Goal: Information Seeking & Learning: Learn about a topic

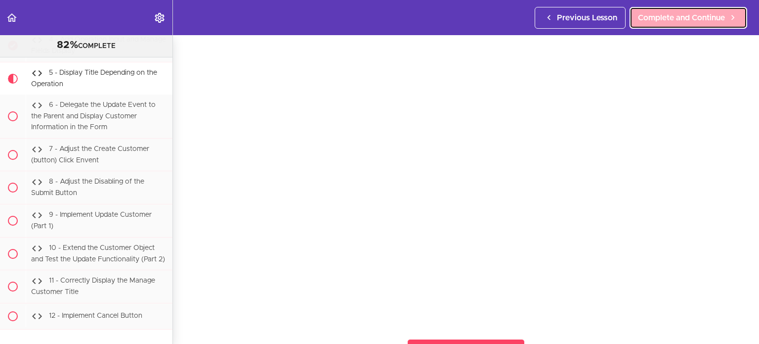
click at [655, 23] on span "Complete and Continue" at bounding box center [681, 18] width 87 height 12
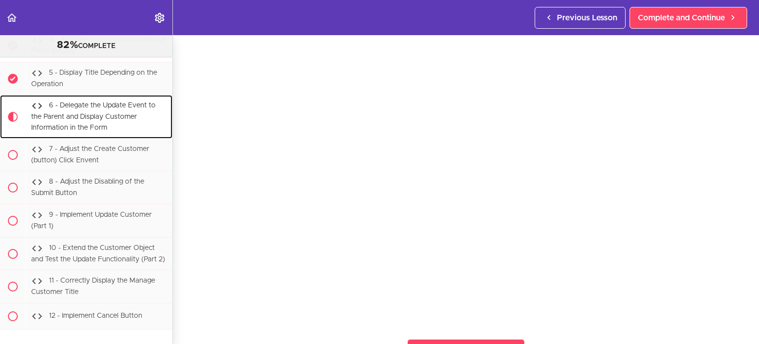
click at [128, 102] on span "6 - Delegate the Update Event to the Parent and Display Customer Information in…" at bounding box center [93, 116] width 125 height 29
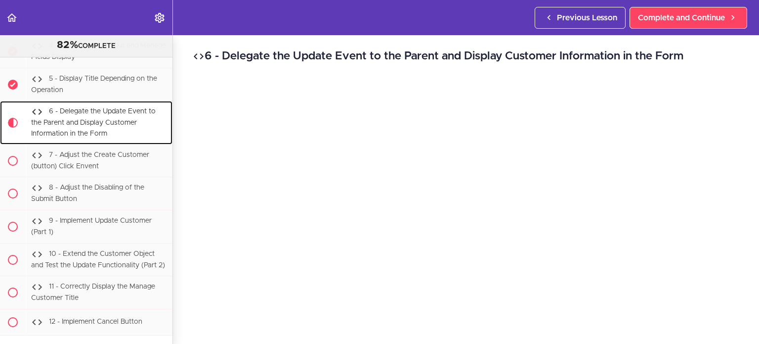
click at [138, 101] on div "6 - Delegate the Update Event to the Parent and Display Customer Information in…" at bounding box center [99, 122] width 147 height 43
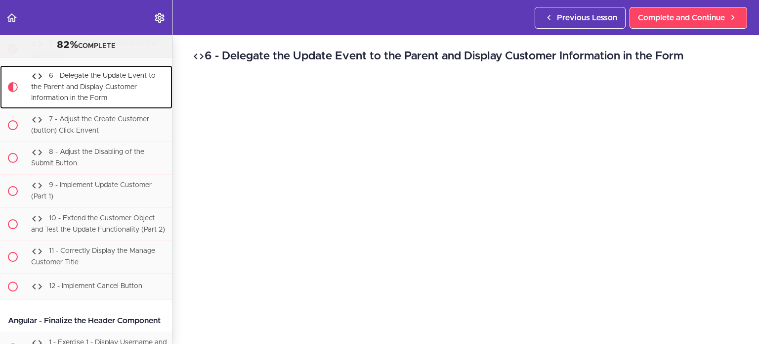
scroll to position [21638, 0]
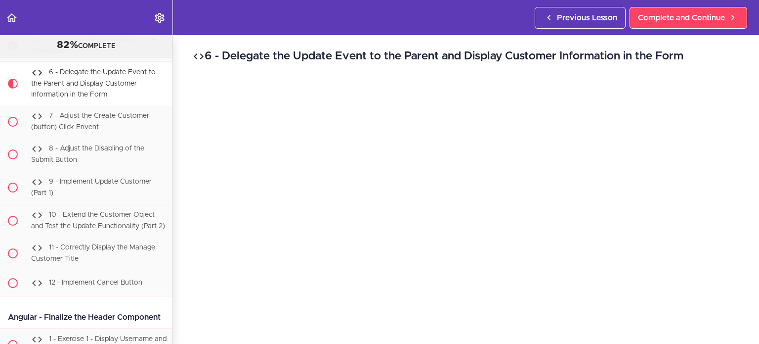
click at [138, 29] on div "4 - Add Operation Input and Manage Fields Display" at bounding box center [99, 12] width 147 height 33
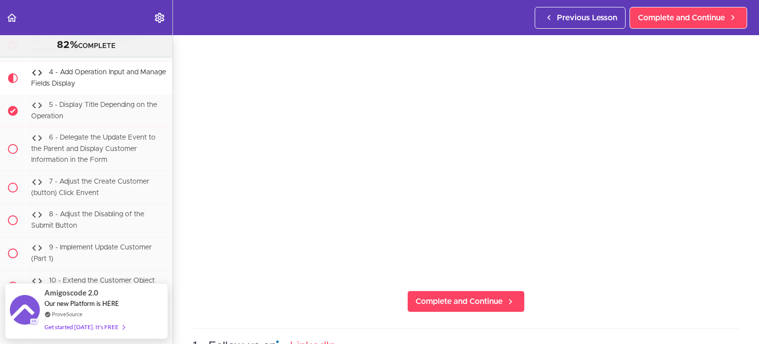
scroll to position [90, 0]
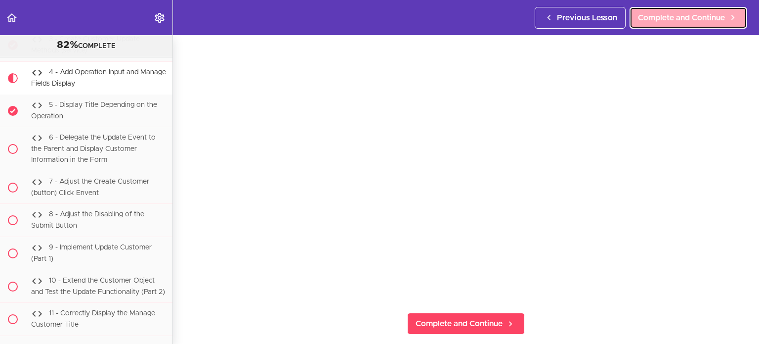
click at [730, 16] on icon at bounding box center [733, 17] width 12 height 10
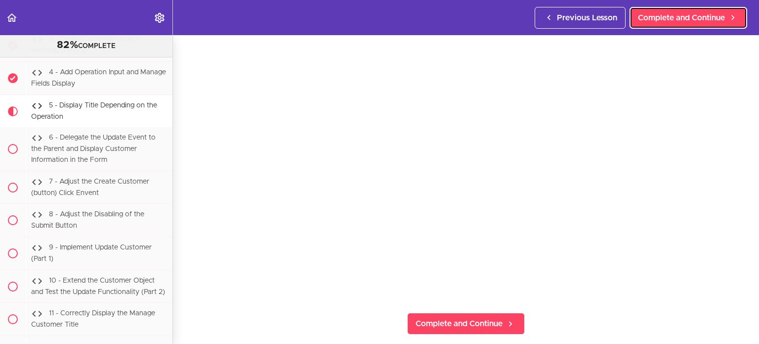
scroll to position [21605, 0]
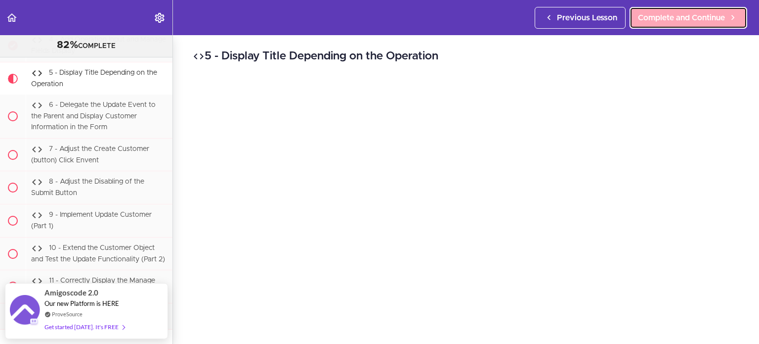
click at [694, 12] on span "Complete and Continue" at bounding box center [681, 18] width 87 height 12
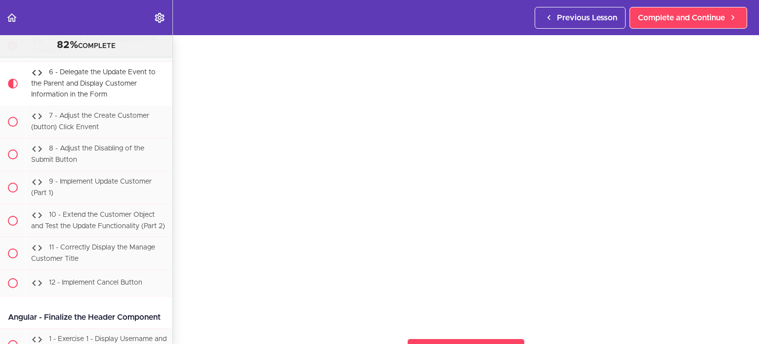
scroll to position [65, 0]
